Goal: Navigation & Orientation: Go to known website

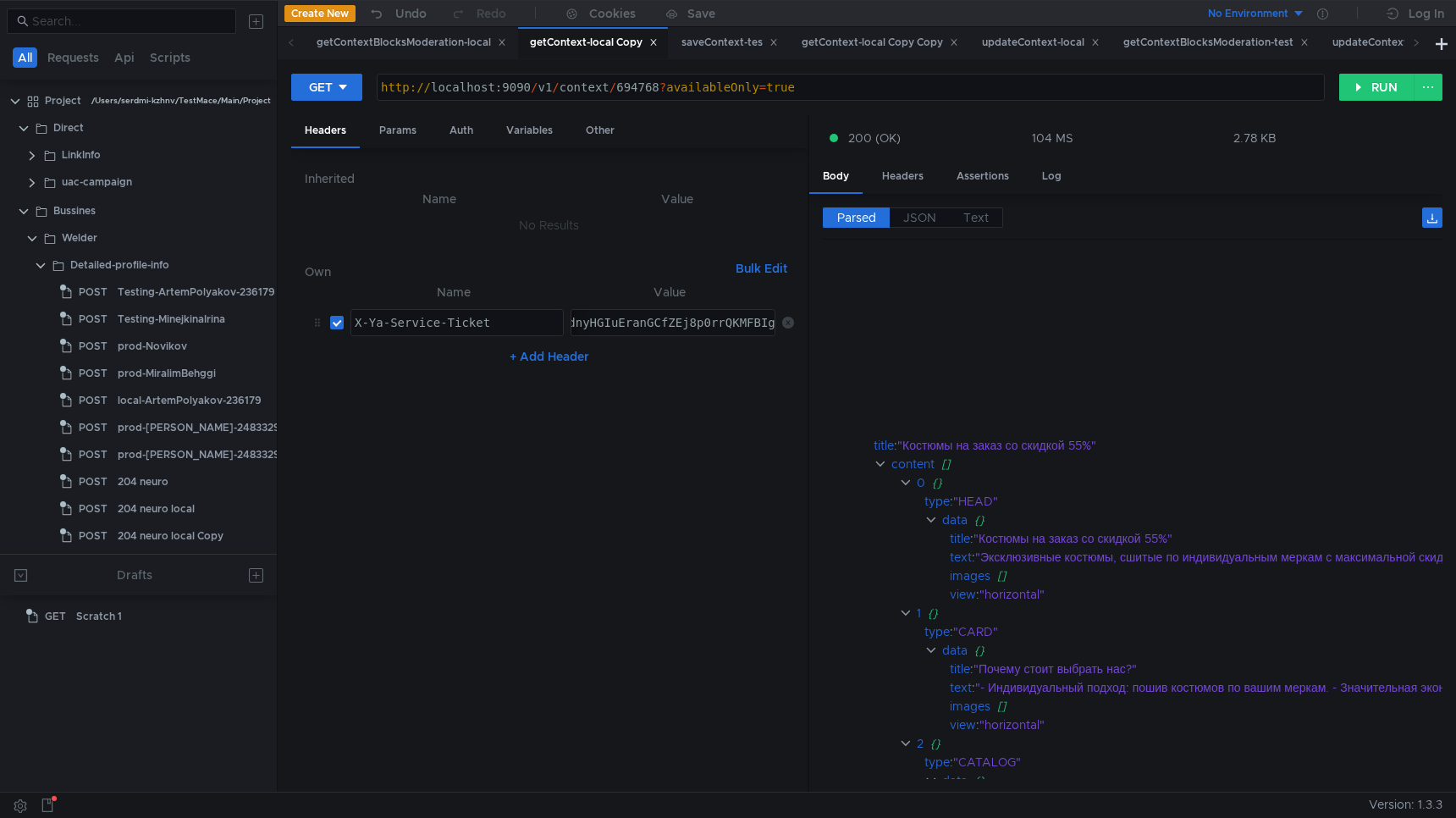
scroll to position [358, 0]
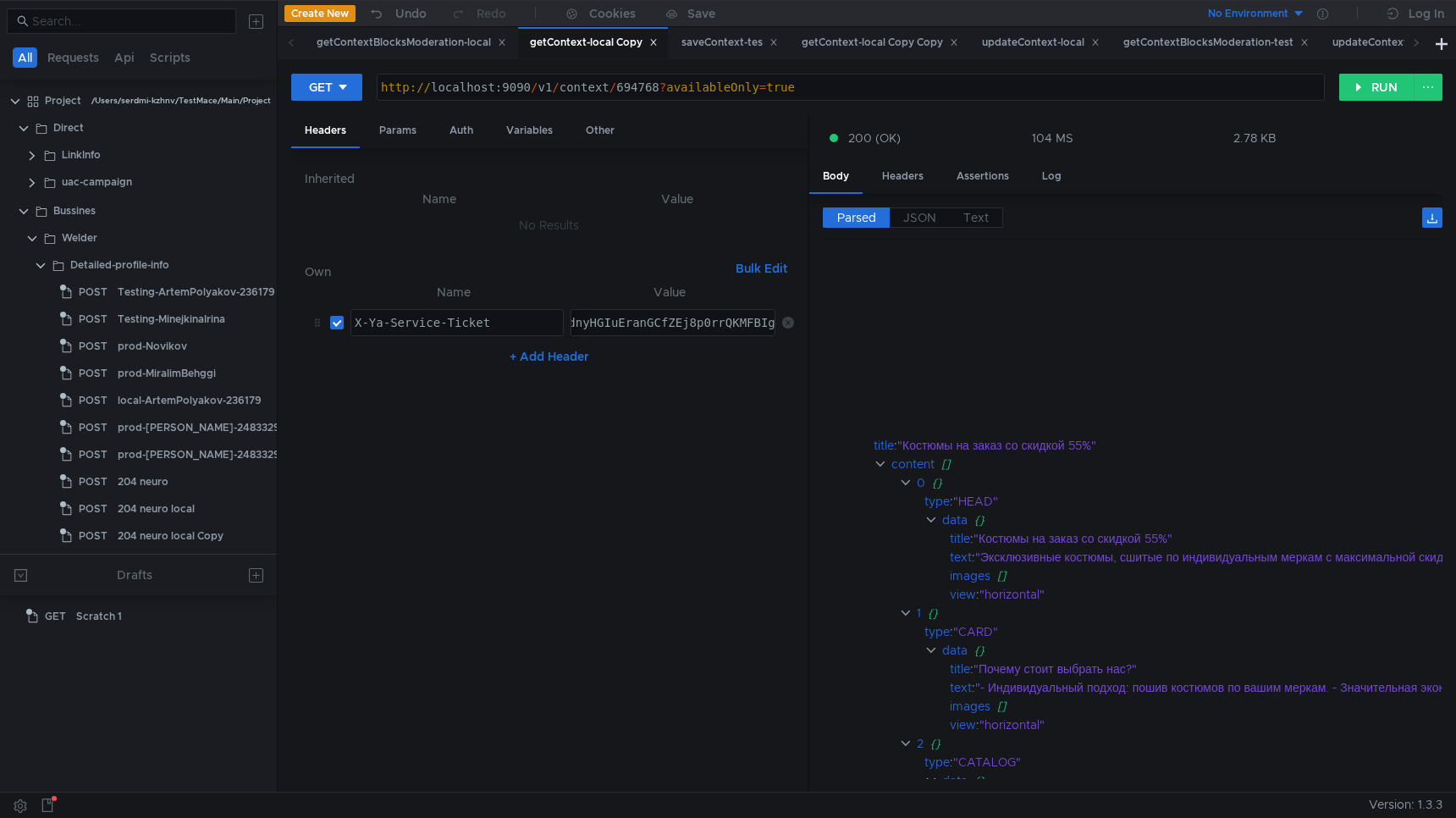
scroll to position [358, 0]
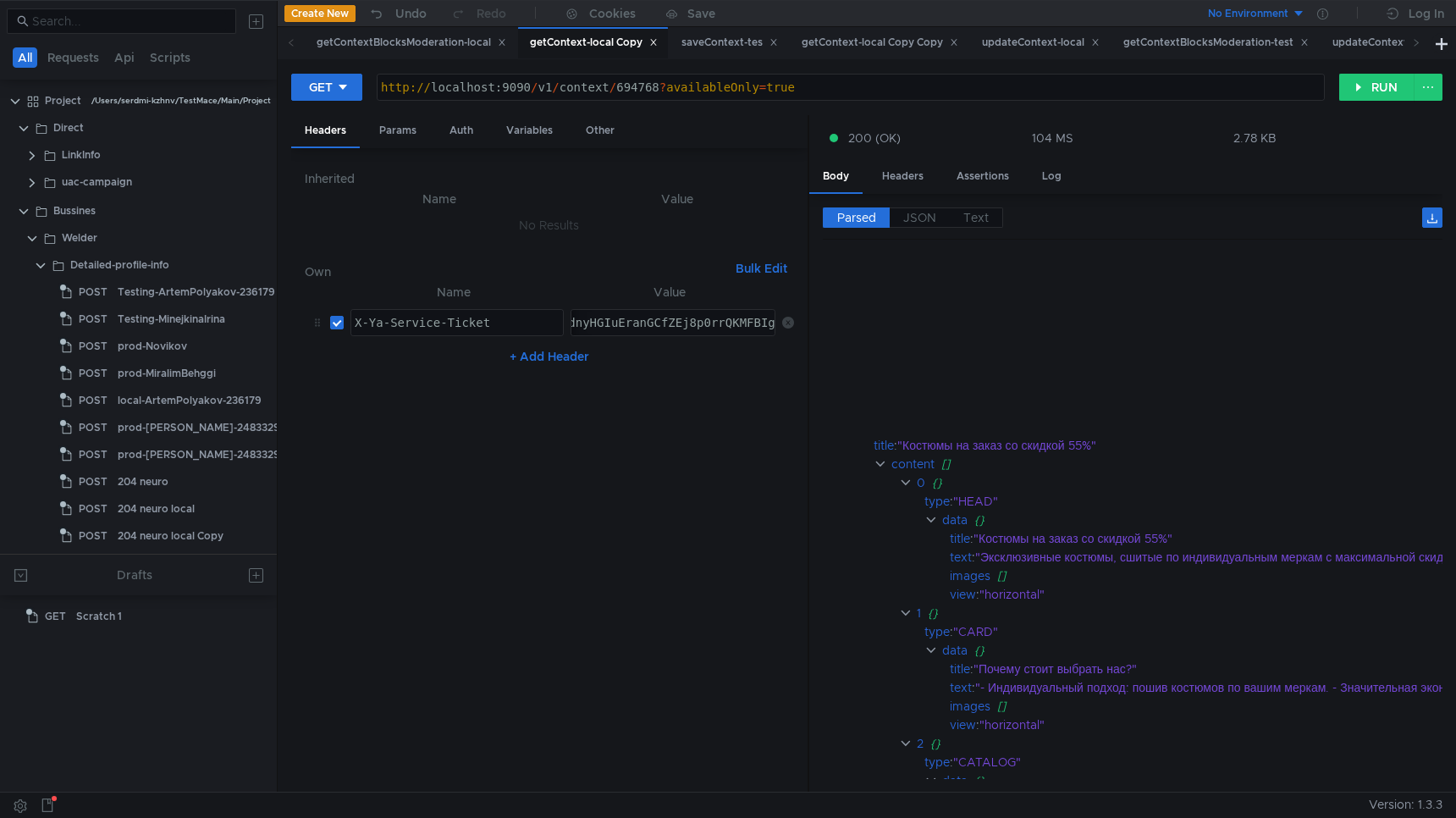
scroll to position [358, 0]
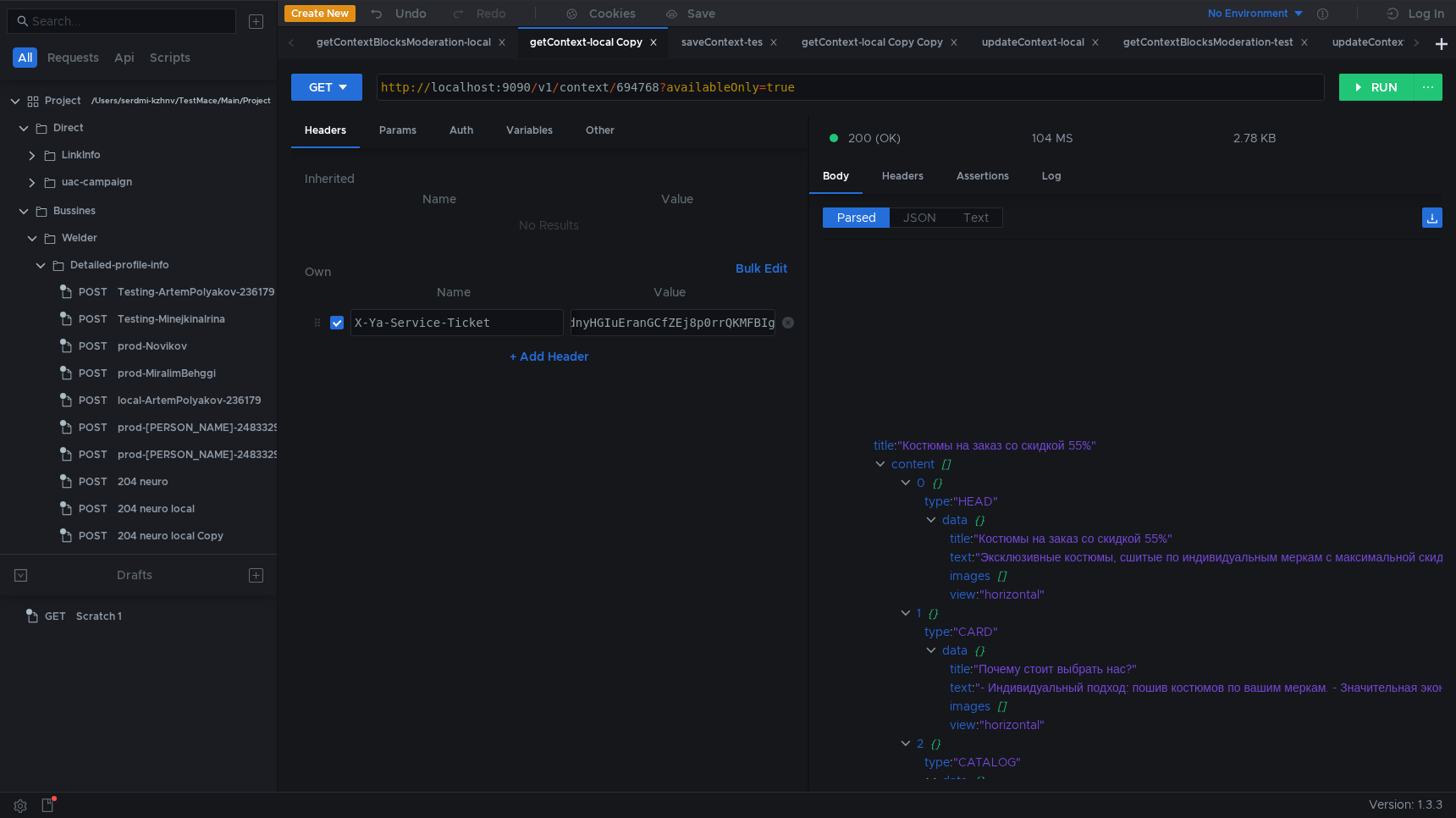
scroll to position [358, 0]
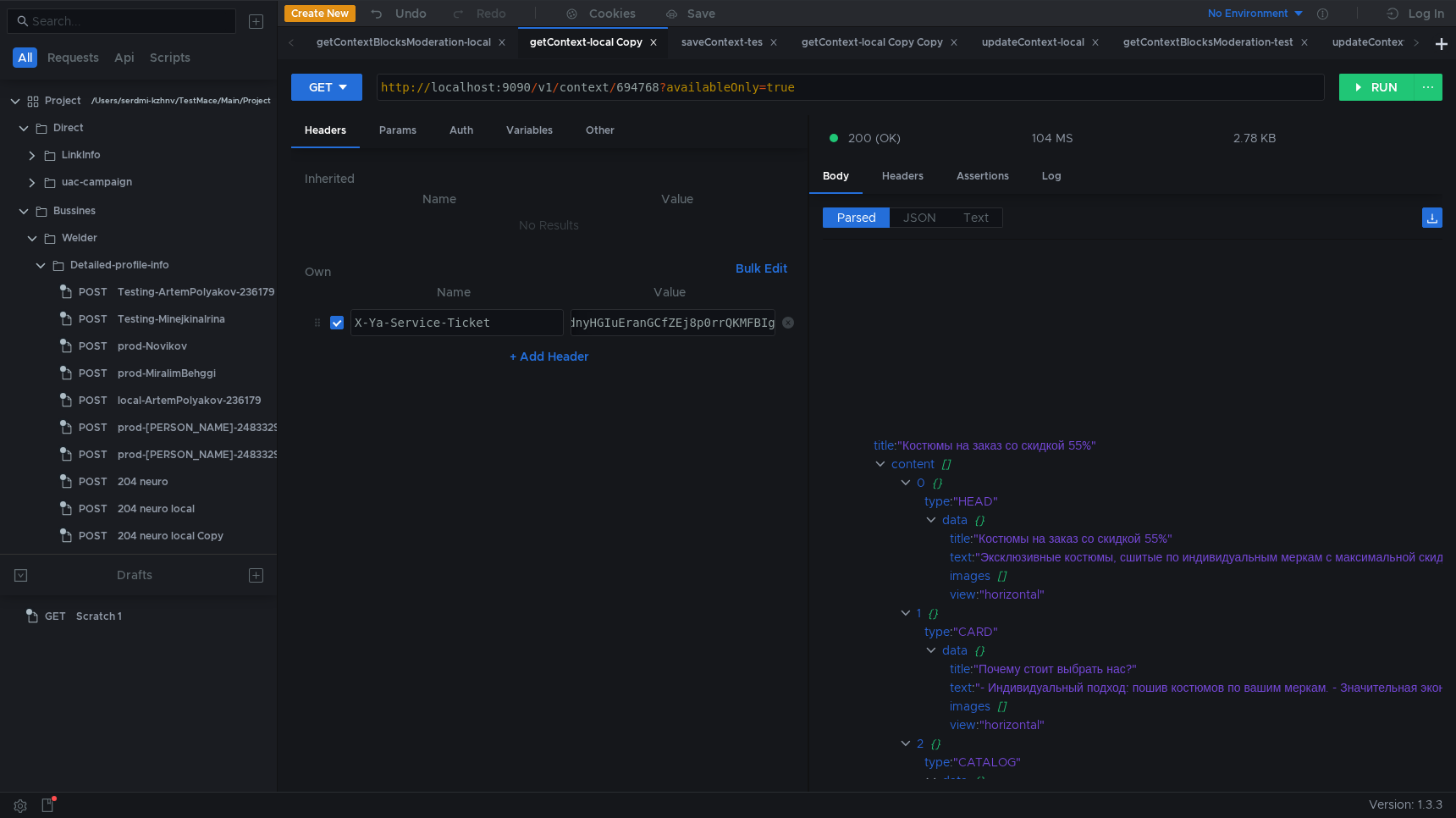
scroll to position [358, 0]
